Goal: Task Accomplishment & Management: Complete application form

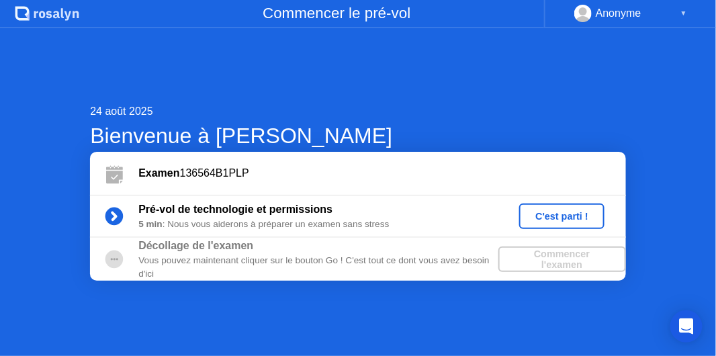
click at [533, 255] on div "Commencer l'examen" at bounding box center [562, 260] width 117 height 22
click at [563, 222] on div "C'est parti !" at bounding box center [562, 216] width 75 height 11
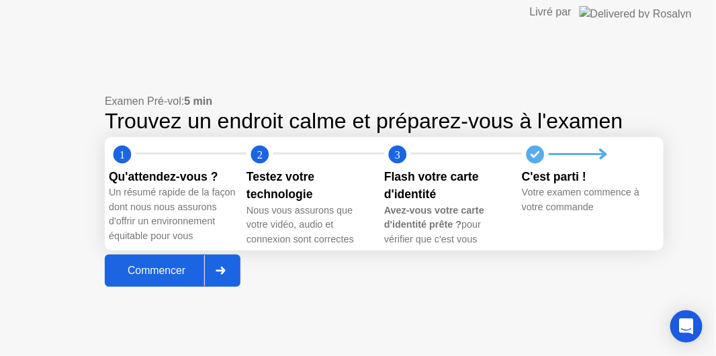
click at [231, 286] on div at bounding box center [220, 270] width 32 height 31
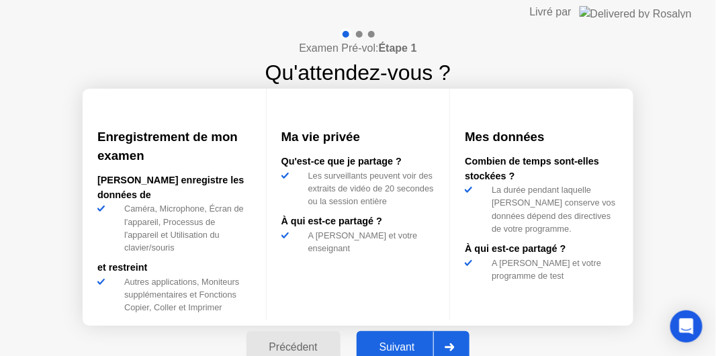
click at [450, 344] on div at bounding box center [450, 347] width 32 height 31
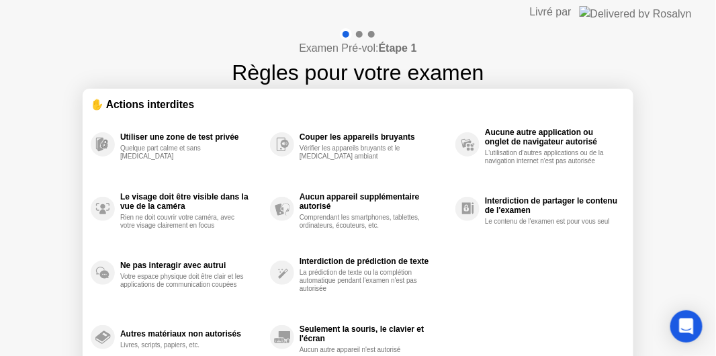
click at [136, 95] on section "✋ Actions interdites Utiliser une zone de test privée Quelque part calme et san…" at bounding box center [358, 233] width 551 height 289
click at [397, 36] on div "Examen Pré-vol: Étape 1 Règles pour votre examen" at bounding box center [358, 58] width 252 height 60
click at [363, 36] on div at bounding box center [358, 34] width 39 height 12
click at [684, 317] on div "Open Intercom Messenger" at bounding box center [687, 327] width 36 height 36
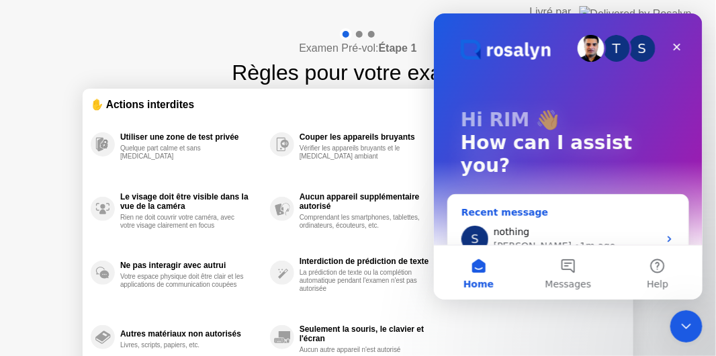
click at [567, 224] on div "nothing" at bounding box center [575, 231] width 165 height 14
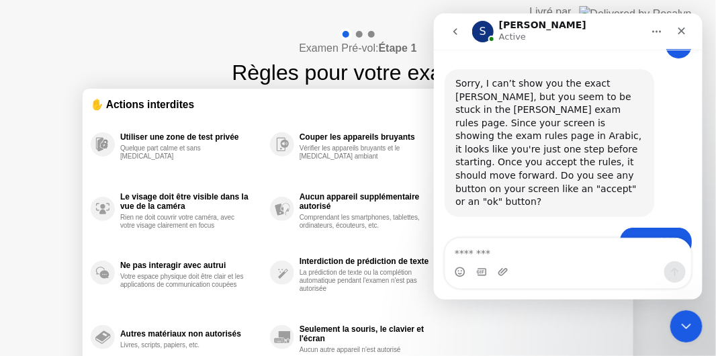
scroll to position [2697, 0]
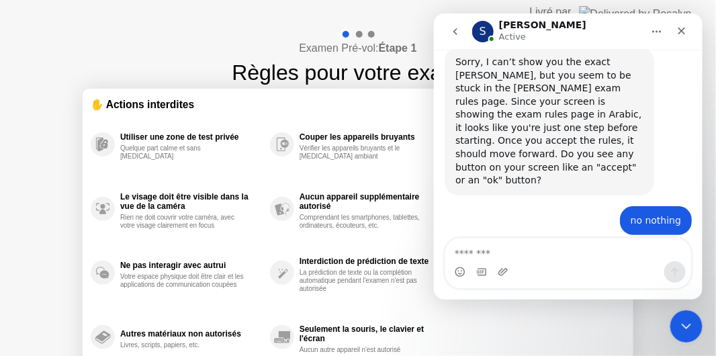
click at [567, 249] on textarea "Message…" at bounding box center [568, 249] width 246 height 23
click at [478, 315] on div "Utiliser une zone de test privée Quelque part calme et sans [MEDICAL_DATA] Le v…" at bounding box center [358, 240] width 535 height 257
click at [653, 33] on icon "Home" at bounding box center [656, 31] width 11 height 11
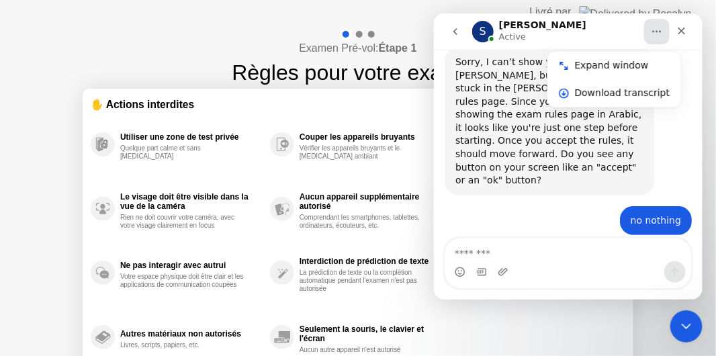
click at [282, 22] on header "Livré par" at bounding box center [358, 12] width 716 height 24
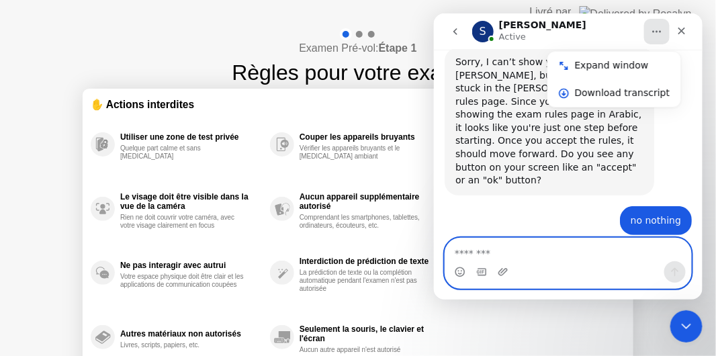
click at [490, 255] on textarea "Message…" at bounding box center [568, 249] width 246 height 23
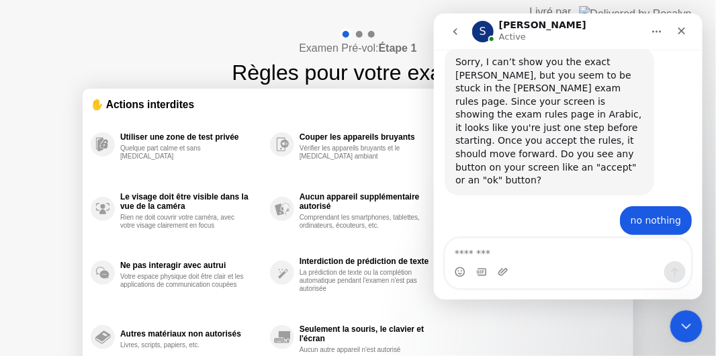
click at [715, 315] on div "Examen Pré-vol: Étape 1 Règles pour votre examen ✋ Actions interdites Utiliser …" at bounding box center [358, 224] width 716 height 401
click at [570, 325] on div "Utiliser une zone de test privée Quelque part calme et sans [MEDICAL_DATA] Le v…" at bounding box center [358, 240] width 535 height 257
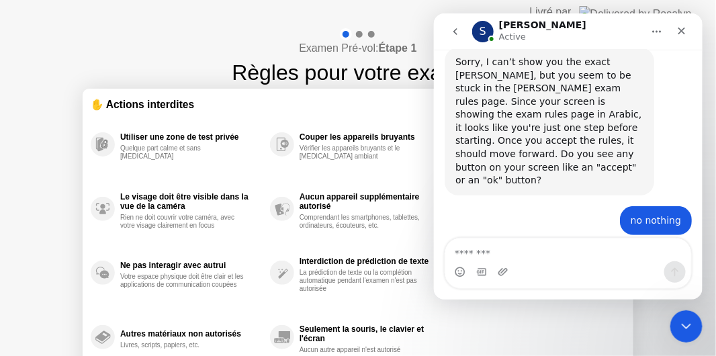
click at [570, 325] on div "Utiliser une zone de test privée Quelque part calme et sans [MEDICAL_DATA] Le v…" at bounding box center [358, 240] width 535 height 257
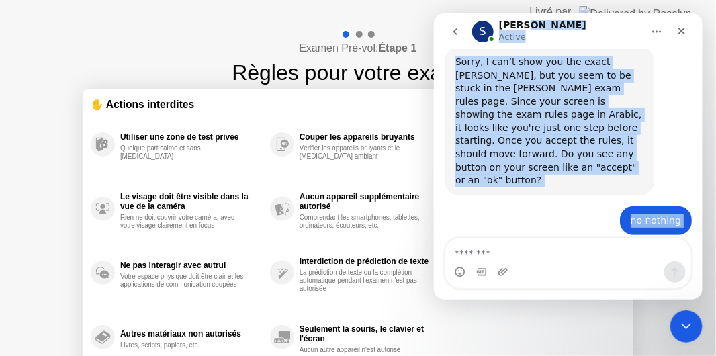
drag, startPoint x: 580, startPoint y: 26, endPoint x: 664, endPoint y: 175, distance: 171.8
click at [664, 175] on div "**********" at bounding box center [568, 156] width 269 height 286
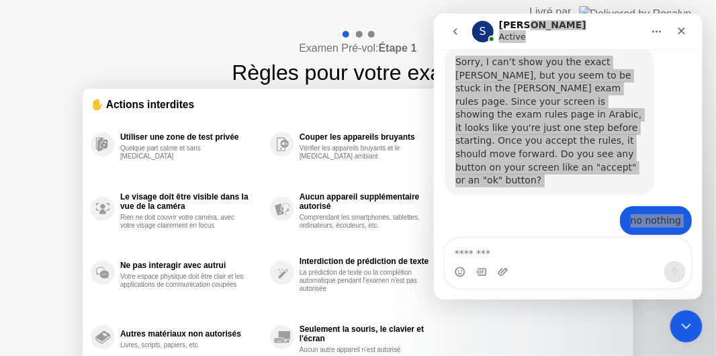
click at [403, 15] on header "Livré par" at bounding box center [358, 12] width 716 height 24
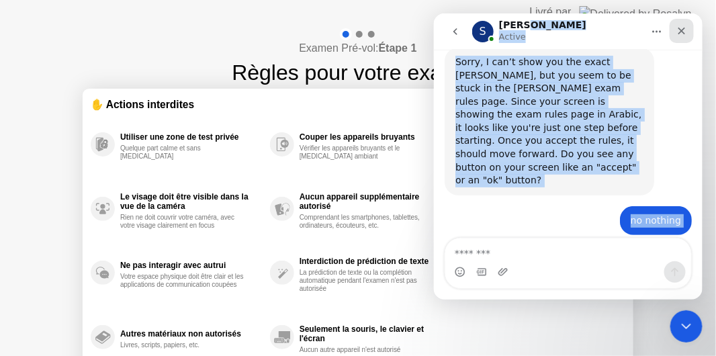
click at [683, 35] on icon "Close" at bounding box center [681, 30] width 11 height 11
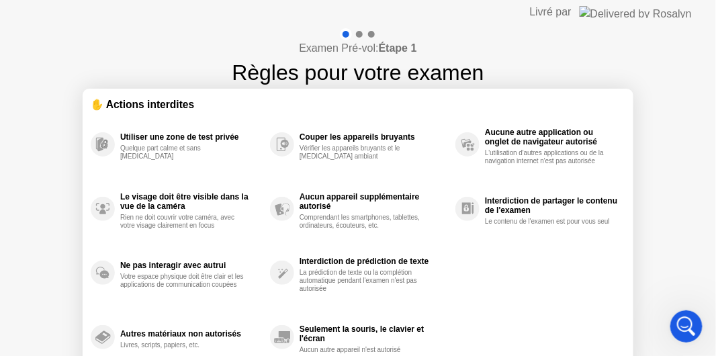
scroll to position [2091, 0]
click at [572, 9] on div "Livré par" at bounding box center [551, 12] width 42 height 16
click at [579, 269] on div "Utiliser une zone de test privée Quelque part calme et sans [MEDICAL_DATA] Le v…" at bounding box center [358, 240] width 535 height 257
click at [489, 300] on div "Utiliser une zone de test privée Quelque part calme et sans [MEDICAL_DATA] Le v…" at bounding box center [358, 240] width 535 height 257
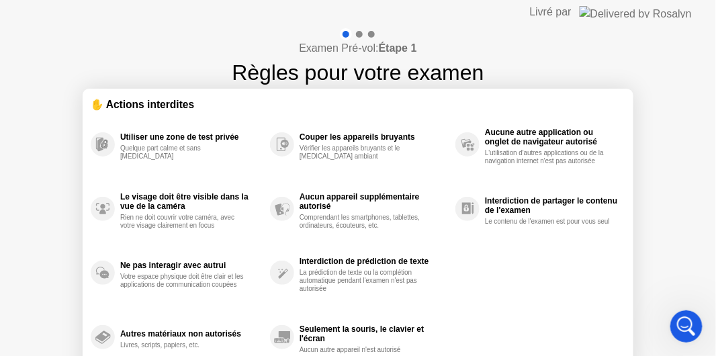
click at [489, 300] on div "Utiliser une zone de test privée Quelque part calme et sans [MEDICAL_DATA] Le v…" at bounding box center [358, 240] width 535 height 257
click at [317, 192] on div "Aucun appareil supplémentaire autorisé" at bounding box center [374, 201] width 149 height 19
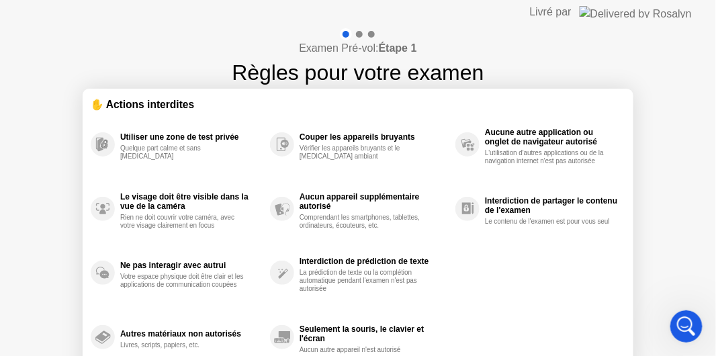
click at [317, 192] on div "Aucun appareil supplémentaire autorisé" at bounding box center [374, 201] width 149 height 19
click at [392, 45] on b "Étape 1" at bounding box center [398, 47] width 38 height 11
drag, startPoint x: 392, startPoint y: 45, endPoint x: 622, endPoint y: -15, distance: 238.3
click at [622, 0] on html "Livré par Examen Pré-vol: Étape 1 Règles pour votre examen ✋ Actions interdites…" at bounding box center [358, 178] width 716 height 356
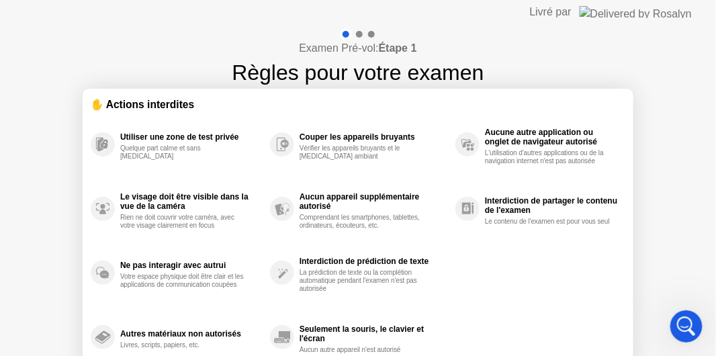
click at [672, 11] on img at bounding box center [636, 12] width 112 height 12
click at [650, 13] on img at bounding box center [636, 12] width 112 height 12
click at [167, 106] on div "✋ Actions interdites" at bounding box center [358, 104] width 535 height 15
click at [280, 273] on icon at bounding box center [283, 275] width 10 height 10
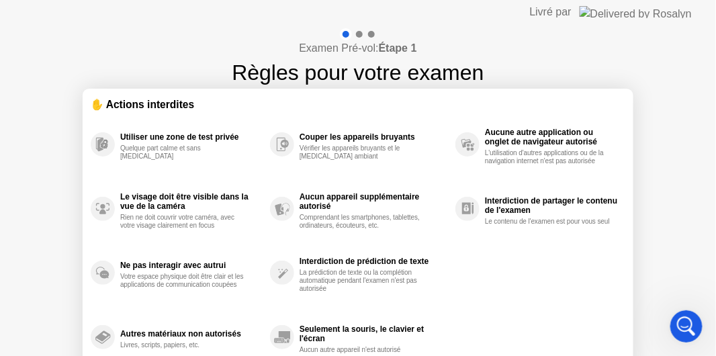
click at [280, 273] on icon at bounding box center [283, 275] width 10 height 10
click at [166, 62] on div "Examen Pré-vol: Étape 1 Règles pour votre examen ✋ Actions interdites Utiliser …" at bounding box center [358, 224] width 716 height 401
click at [142, 36] on div "Examen Pré-vol: Étape 1 Règles pour votre examen ✋ Actions interdites Utiliser …" at bounding box center [358, 224] width 716 height 401
click at [680, 320] on icon "Open Intercom Messenger" at bounding box center [685, 325] width 22 height 22
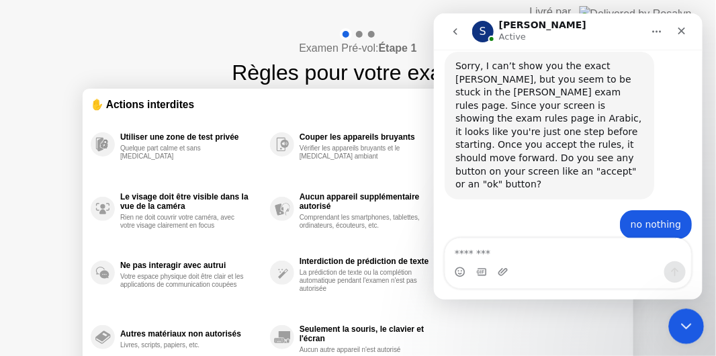
scroll to position [2697, 0]
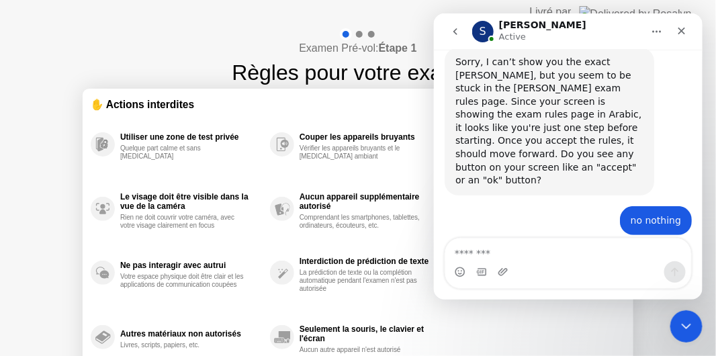
click at [173, 186] on div "Le visage doit être visible dans la vue de la caméra Rien ne doit couvrir votre…" at bounding box center [180, 209] width 179 height 65
click at [157, 42] on div "Examen Pré-vol: Étape 1 Règles pour votre examen ✋ Actions interdites Utiliser …" at bounding box center [358, 224] width 716 height 401
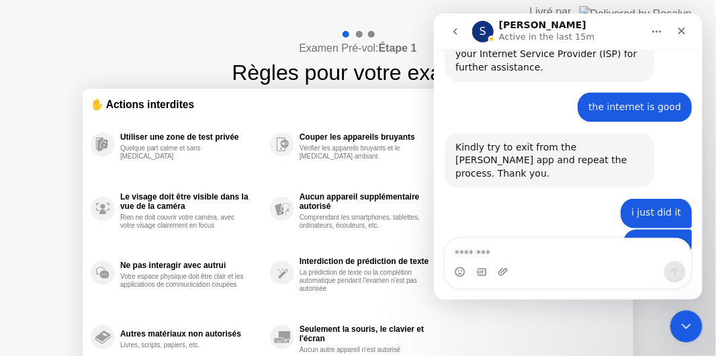
drag, startPoint x: 604, startPoint y: 32, endPoint x: 609, endPoint y: 15, distance: 17.6
click at [609, 15] on nav "S [PERSON_NAME] Active in the last 15m" at bounding box center [568, 31] width 269 height 36
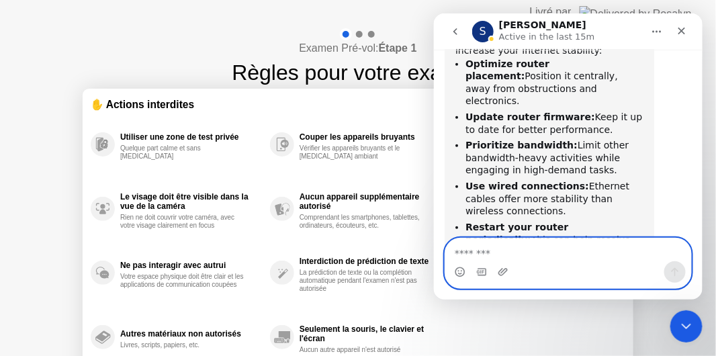
click at [510, 251] on textarea "Message…" at bounding box center [568, 249] width 246 height 23
type textarea "**********"
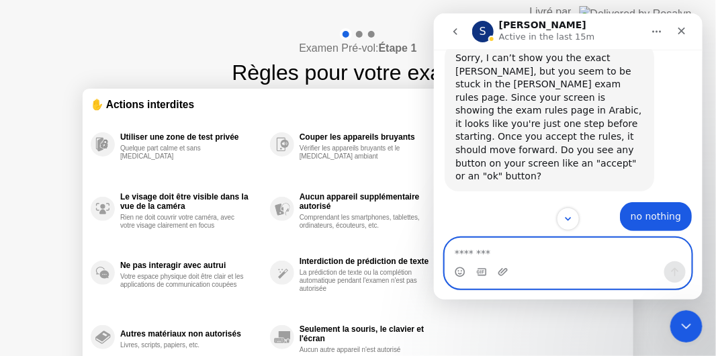
scroll to position [2727, 0]
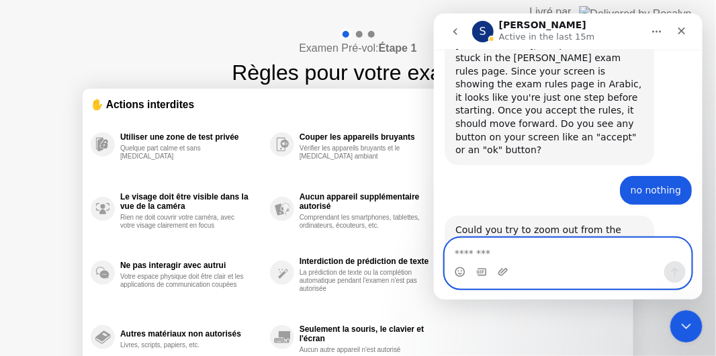
click at [525, 248] on textarea "Message…" at bounding box center [568, 249] width 247 height 23
type textarea "*"
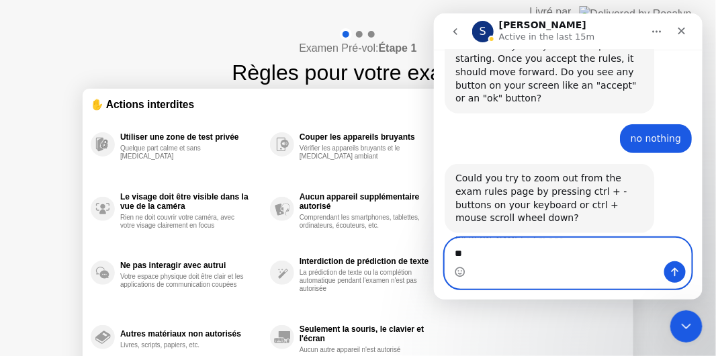
type textarea "*"
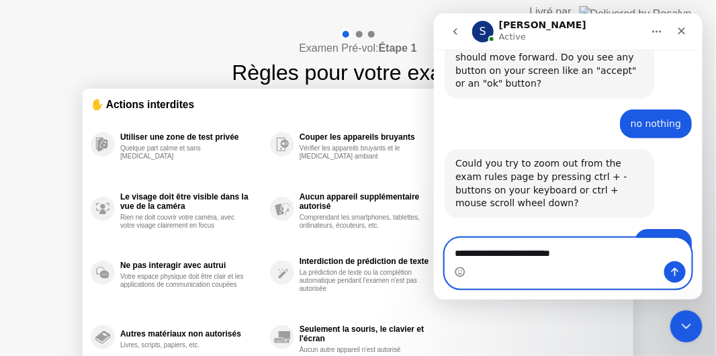
type textarea "**********"
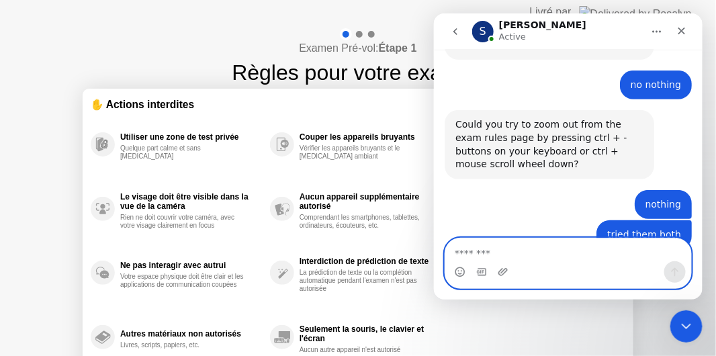
scroll to position [2834, 0]
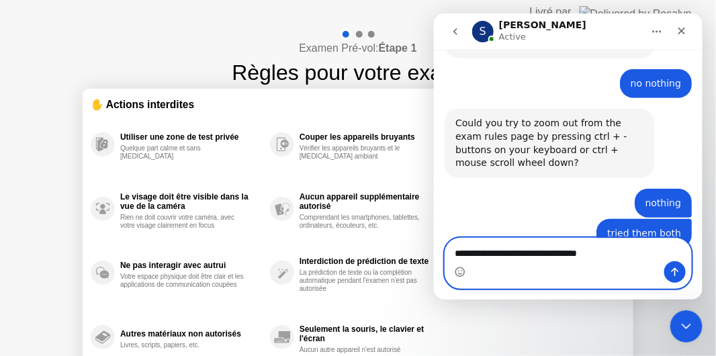
type textarea "**********"
click at [678, 275] on icon "Send a message…" at bounding box center [674, 271] width 11 height 11
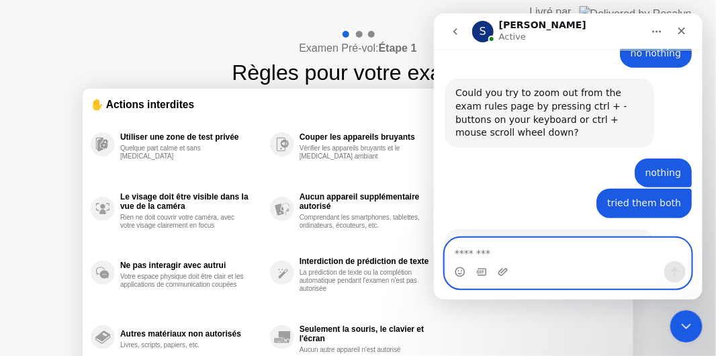
click at [578, 251] on textarea "Message…" at bounding box center [568, 249] width 247 height 23
type textarea "**********"
click at [672, 272] on icon "Send a message…" at bounding box center [674, 271] width 11 height 11
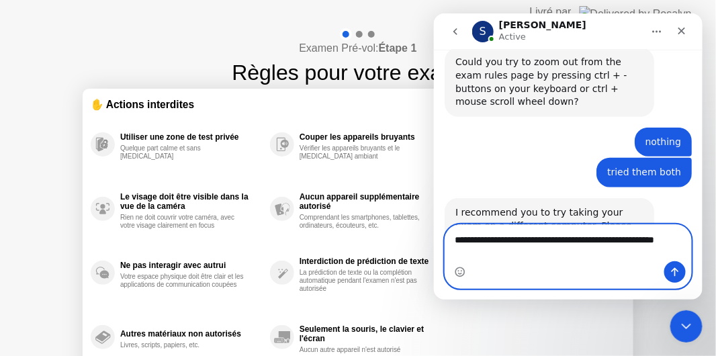
scroll to position [2908, 0]
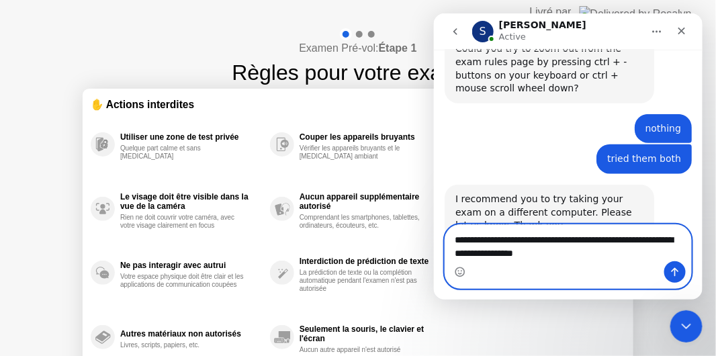
type textarea "**********"
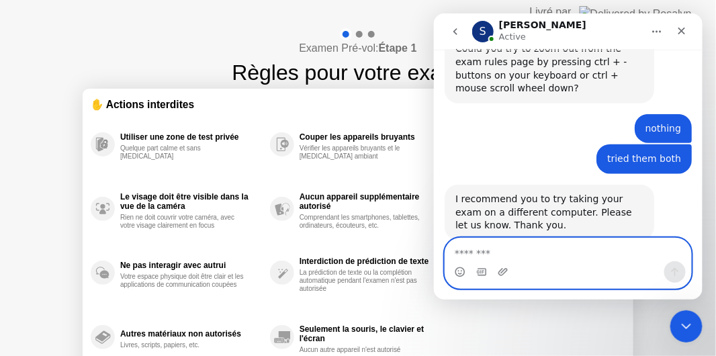
scroll to position [2938, 0]
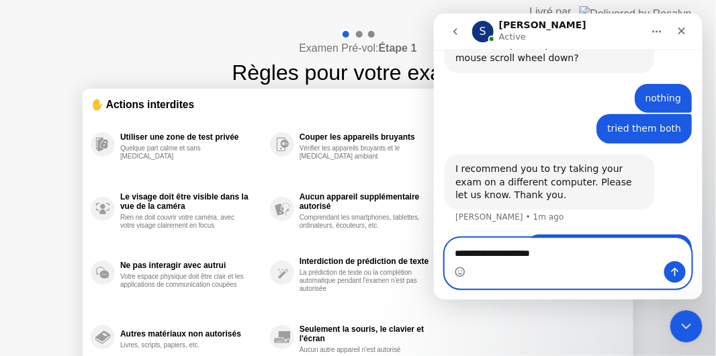
type textarea "**********"
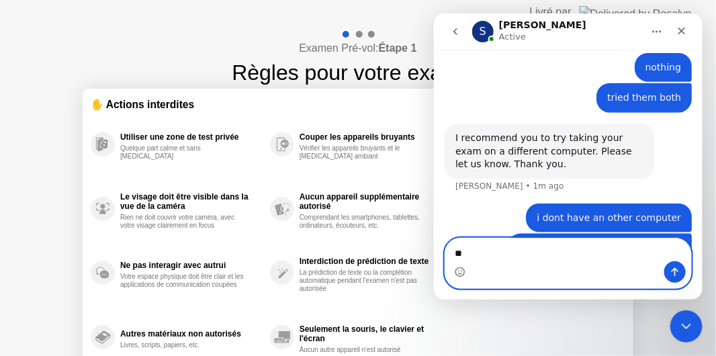
type textarea "*"
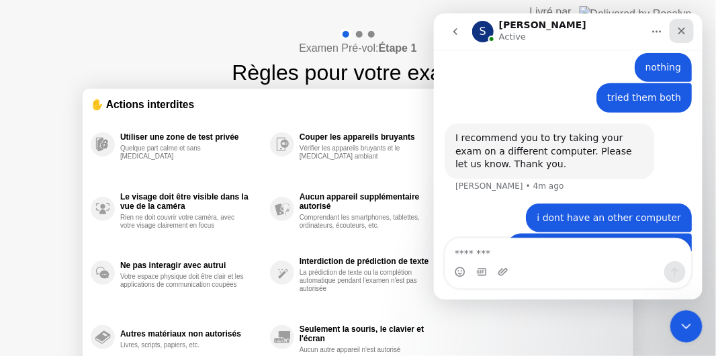
click at [686, 38] on div "Close" at bounding box center [681, 30] width 24 height 24
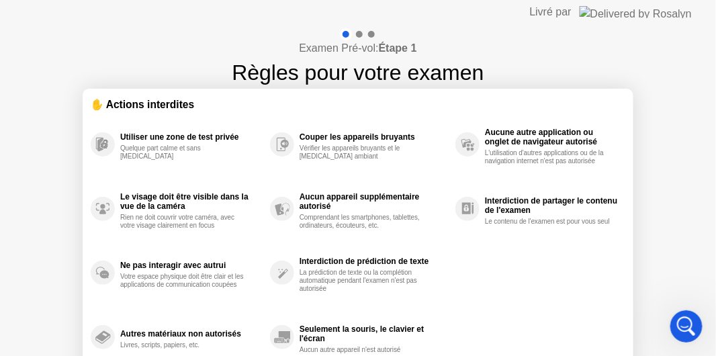
click at [491, 11] on header "Livré par" at bounding box center [358, 12] width 716 height 24
click at [669, 329] on div "Open Intercom Messenger" at bounding box center [685, 324] width 44 height 44
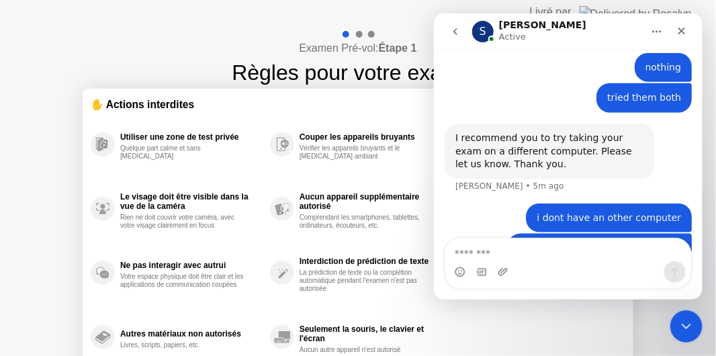
click at [501, 233] on div "and honestly it is working properly RIM • 4m ago" at bounding box center [567, 248] width 247 height 31
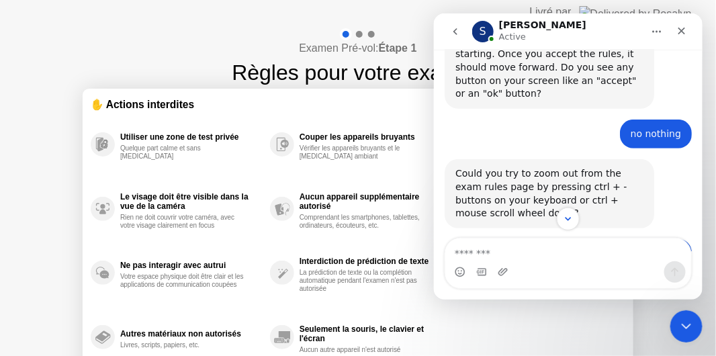
scroll to position [2782, 0]
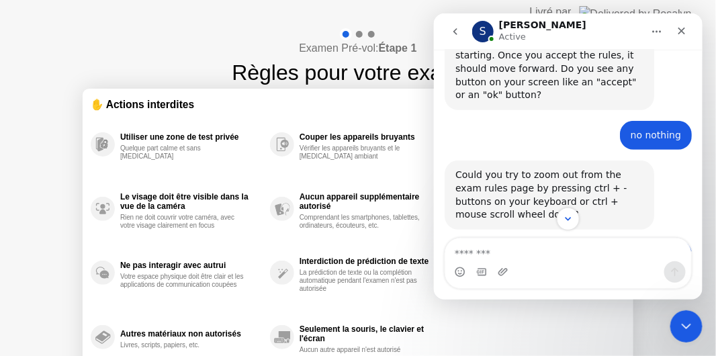
click at [103, 35] on div "Examen Pré-vol: Étape 1 Règles pour votre examen ✋ Actions interdites Utiliser …" at bounding box center [358, 224] width 716 height 401
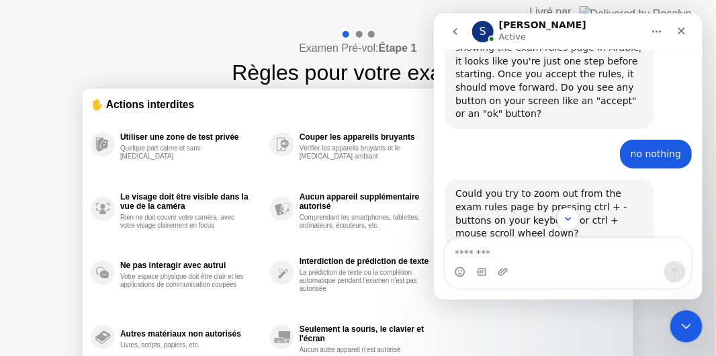
click at [534, 259] on div "nothing RIM • 11m ago" at bounding box center [567, 274] width 247 height 31
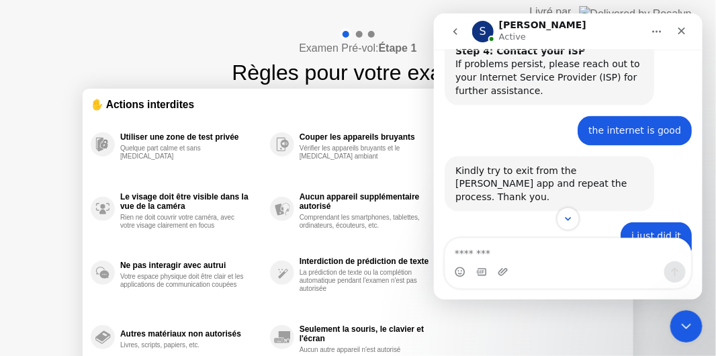
scroll to position [1796, 0]
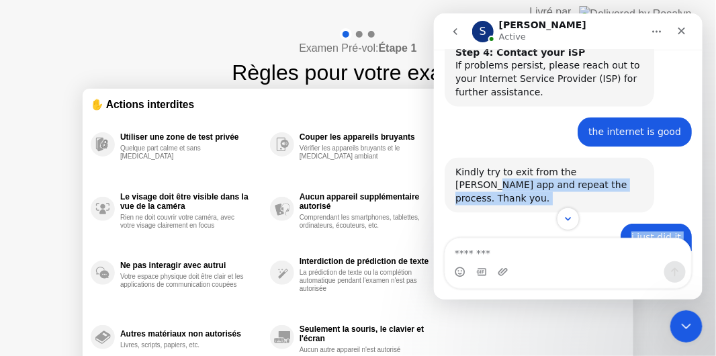
drag, startPoint x: 604, startPoint y: 199, endPoint x: 598, endPoint y: 59, distance: 139.9
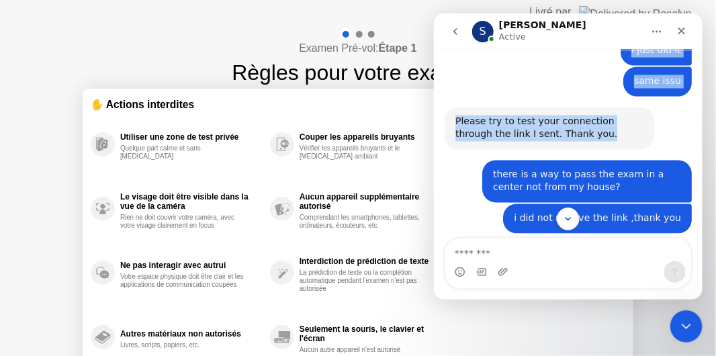
scroll to position [1971, 0]
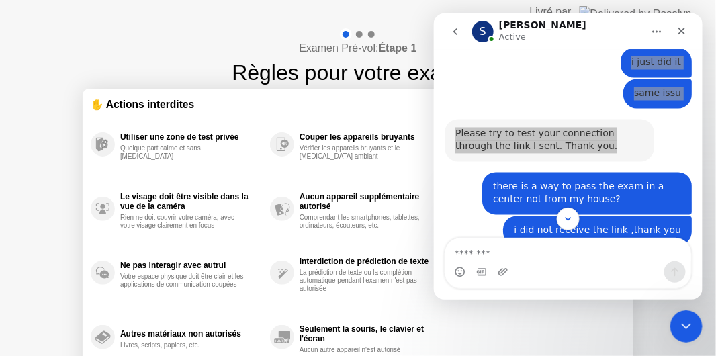
drag, startPoint x: 1141, startPoint y: 195, endPoint x: 699, endPoint y: 182, distance: 441.8
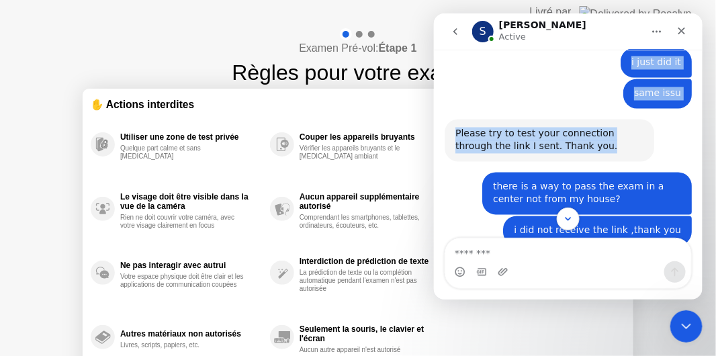
drag, startPoint x: 699, startPoint y: 182, endPoint x: 698, endPoint y: 202, distance: 20.2
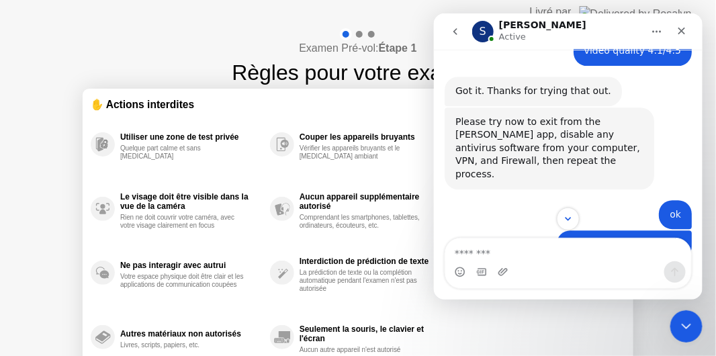
scroll to position [2310, 0]
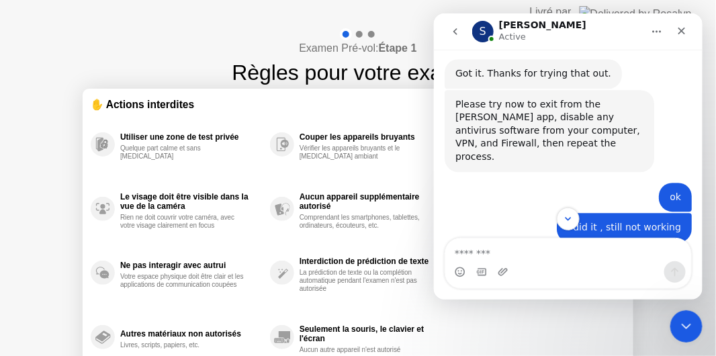
drag, startPoint x: 698, startPoint y: 204, endPoint x: 696, endPoint y: 221, distance: 17.0
click at [696, 221] on div "**********" at bounding box center [568, 150] width 269 height 202
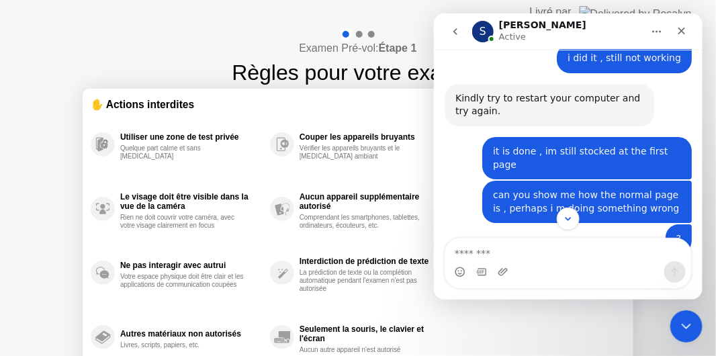
scroll to position [2467, 0]
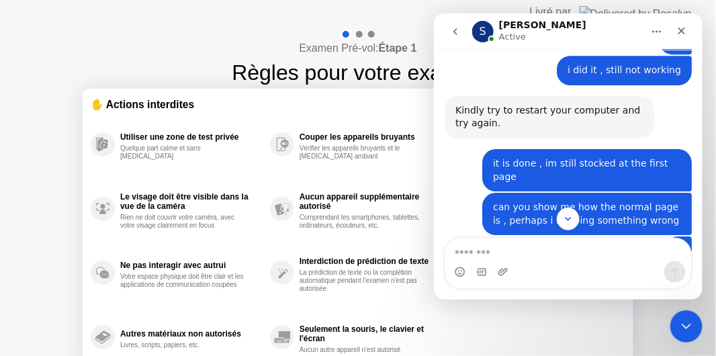
click at [585, 284] on div "Sorry, I can’t show you the exact [PERSON_NAME], but you seem to be stuck in th…" at bounding box center [549, 350] width 188 height 132
drag, startPoint x: 1137, startPoint y: 224, endPoint x: 697, endPoint y: 220, distance: 440.3
drag, startPoint x: 1137, startPoint y: 226, endPoint x: 698, endPoint y: 225, distance: 438.9
click at [577, 214] on button "Scroll to bottom" at bounding box center [567, 218] width 25 height 25
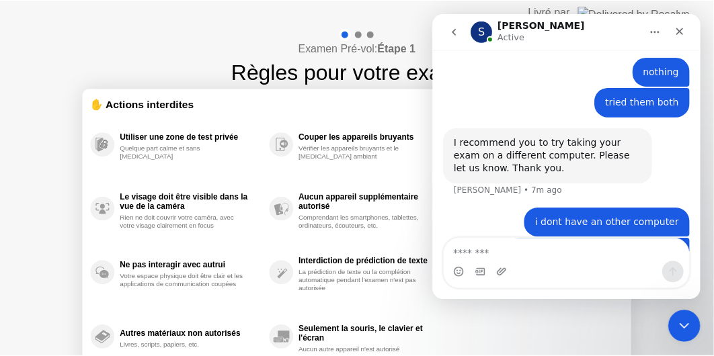
scroll to position [2983, 0]
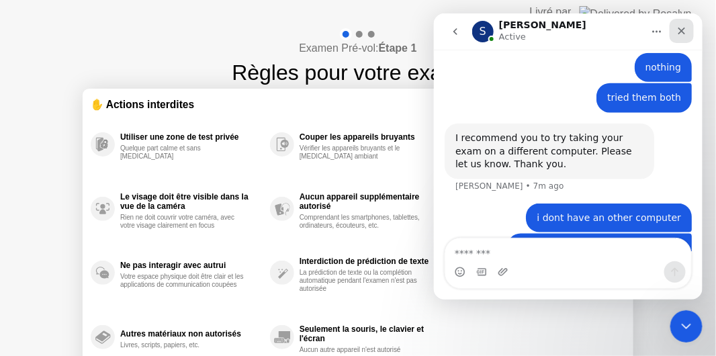
drag, startPoint x: 696, startPoint y: 37, endPoint x: 681, endPoint y: 33, distance: 15.3
click at [681, 33] on nav "S Sonny Active" at bounding box center [568, 31] width 269 height 36
click at [681, 33] on icon "Close" at bounding box center [681, 30] width 11 height 11
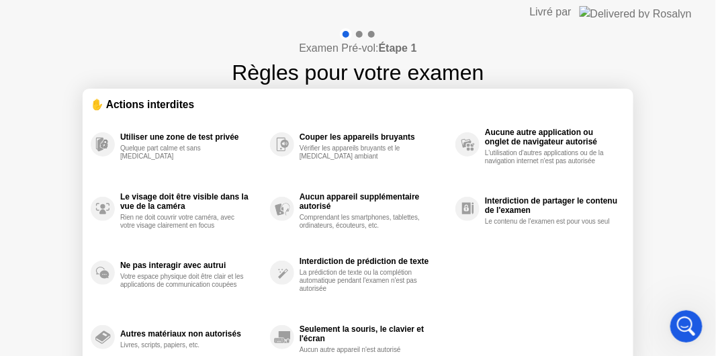
click at [572, 18] on div "Livré par" at bounding box center [551, 12] width 42 height 16
click at [530, 171] on div "Aucune autre application ou onglet de navigateur autorisé L'utilisation d'autre…" at bounding box center [541, 144] width 170 height 65
drag, startPoint x: 530, startPoint y: 171, endPoint x: 682, endPoint y: 192, distance: 154.0
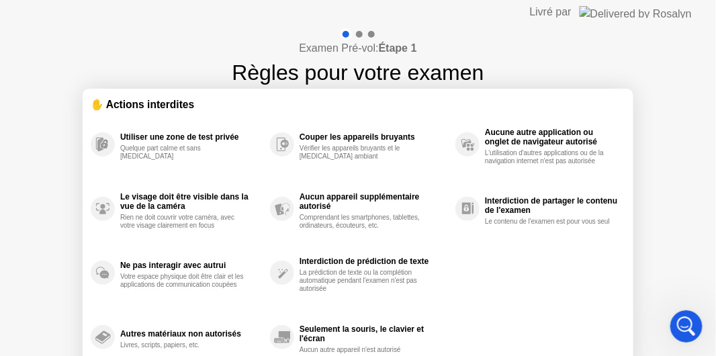
click at [682, 192] on div "Examen Pré-vol: Étape 1 Règles pour votre examen ✋ Actions interdites Utiliser …" at bounding box center [358, 224] width 716 height 401
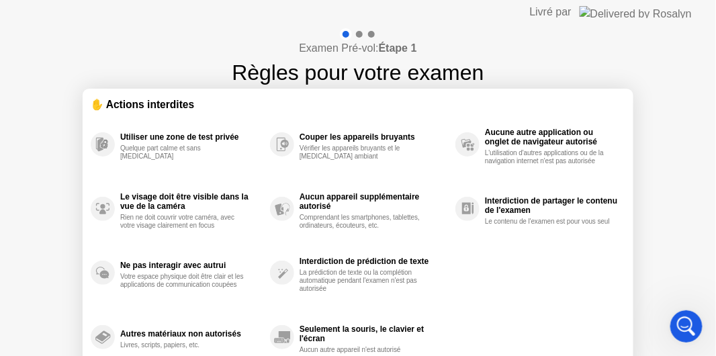
drag, startPoint x: 682, startPoint y: 192, endPoint x: 362, endPoint y: 34, distance: 357.4
click at [362, 34] on div "Examen Pré-vol: Étape 1 Règles pour votre examen ✋ Actions interdites Utiliser …" at bounding box center [358, 224] width 716 height 401
click at [362, 34] on div at bounding box center [359, 34] width 7 height 7
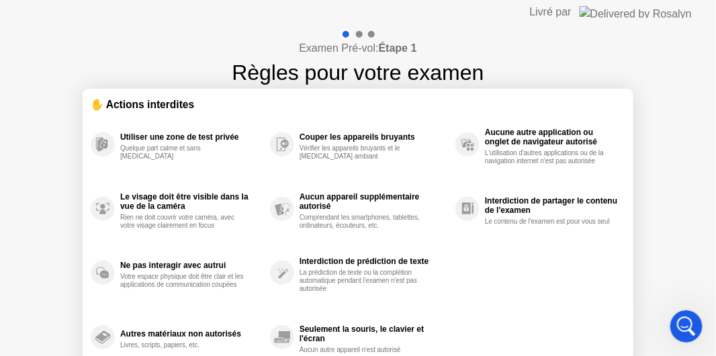
drag, startPoint x: 362, startPoint y: 34, endPoint x: 364, endPoint y: 73, distance: 38.4
click at [364, 73] on div "Examen Pré-vol: Étape 1 Règles pour votre examen" at bounding box center [358, 58] width 252 height 60
click at [364, 73] on h1 "Règles pour votre examen" at bounding box center [358, 72] width 252 height 32
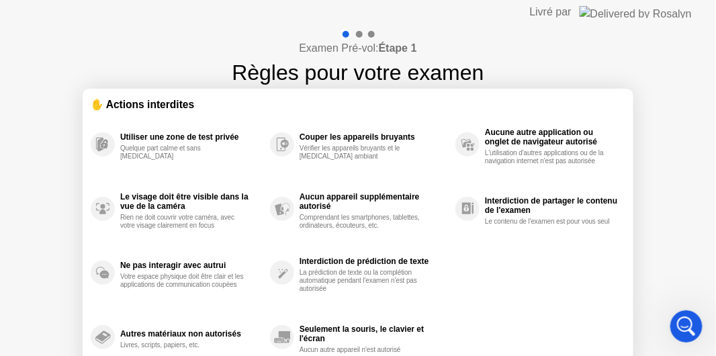
click at [364, 73] on h1 "Règles pour votre examen" at bounding box center [358, 72] width 252 height 32
drag, startPoint x: 364, startPoint y: 73, endPoint x: 99, endPoint y: 175, distance: 284.1
click at [99, 175] on div "Examen Pré-vol: Étape 1 Règles pour votre examen ✋ Actions interdites Utiliser …" at bounding box center [358, 224] width 716 height 401
click at [99, 175] on div "Utiliser une zone de test privée Quelque part calme et sans [MEDICAL_DATA]" at bounding box center [180, 144] width 179 height 65
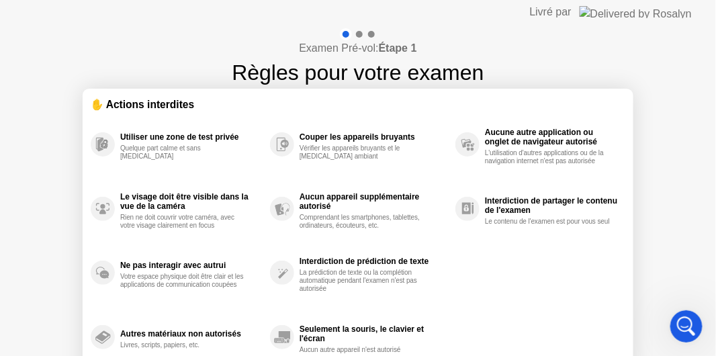
click at [99, 175] on div "Utiliser une zone de test privée Quelque part calme et sans [MEDICAL_DATA]" at bounding box center [180, 144] width 179 height 65
drag, startPoint x: 99, startPoint y: 175, endPoint x: 104, endPoint y: 151, distance: 25.3
click at [104, 151] on div "Utiliser une zone de test privée Quelque part calme et sans [MEDICAL_DATA]" at bounding box center [180, 144] width 179 height 65
click at [104, 151] on circle at bounding box center [103, 144] width 24 height 24
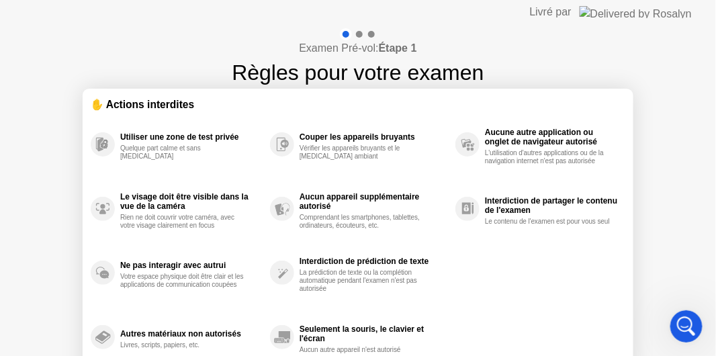
click at [104, 151] on circle at bounding box center [103, 144] width 24 height 24
click at [41, 73] on div "Examen Pré-vol: Étape 1 Règles pour votre examen ✋ Actions interdites Utiliser …" at bounding box center [358, 224] width 716 height 401
click at [602, 243] on div "Utiliser une zone de test privée Quelque part calme et sans [MEDICAL_DATA] Le v…" at bounding box center [358, 240] width 535 height 257
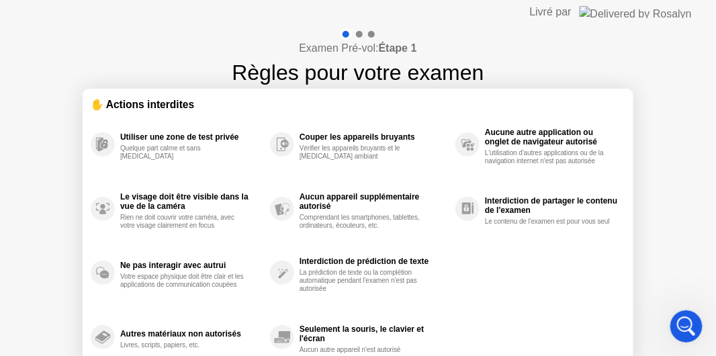
click at [356, 33] on div at bounding box center [359, 34] width 7 height 7
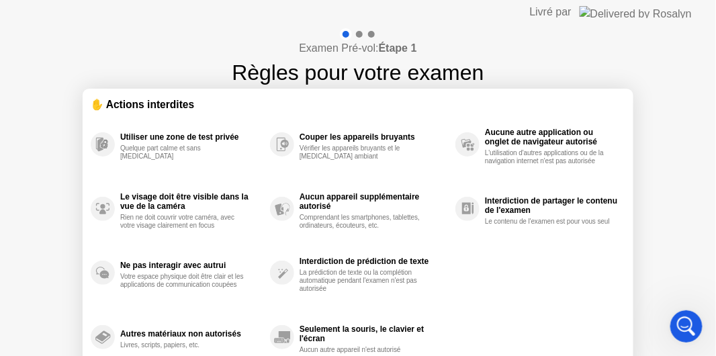
click at [356, 33] on div at bounding box center [359, 34] width 7 height 7
